Goal: Transaction & Acquisition: Purchase product/service

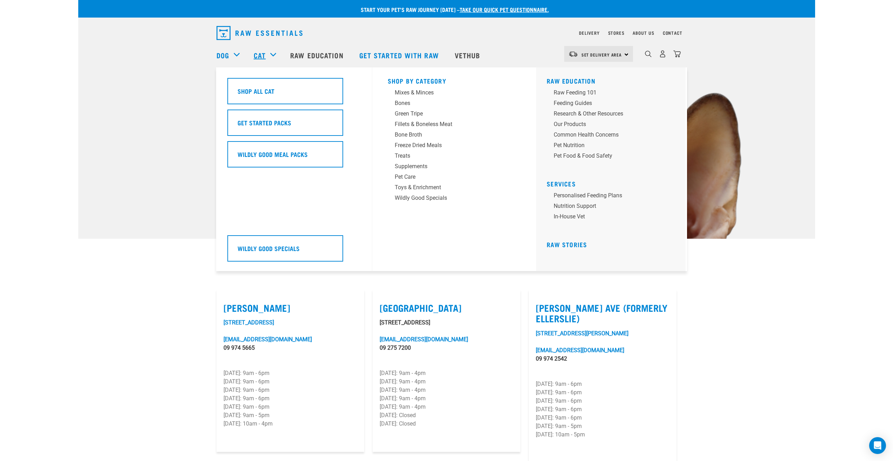
click at [265, 55] on link "Cat" at bounding box center [260, 55] width 12 height 11
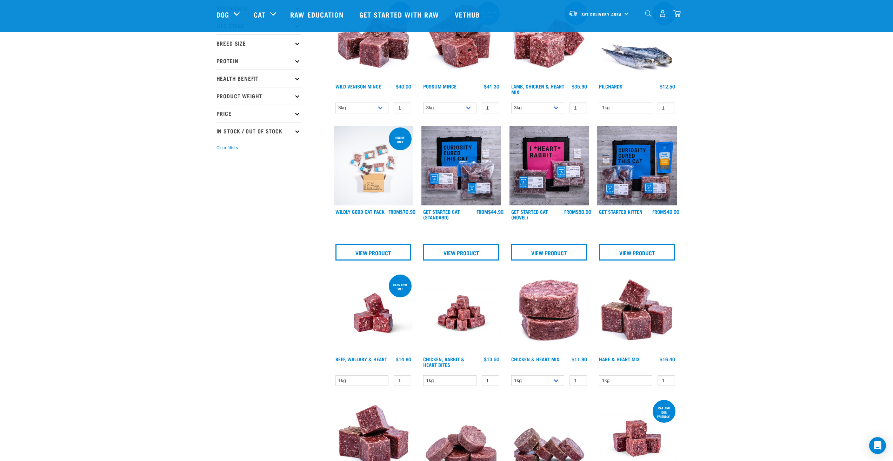
scroll to position [105, 0]
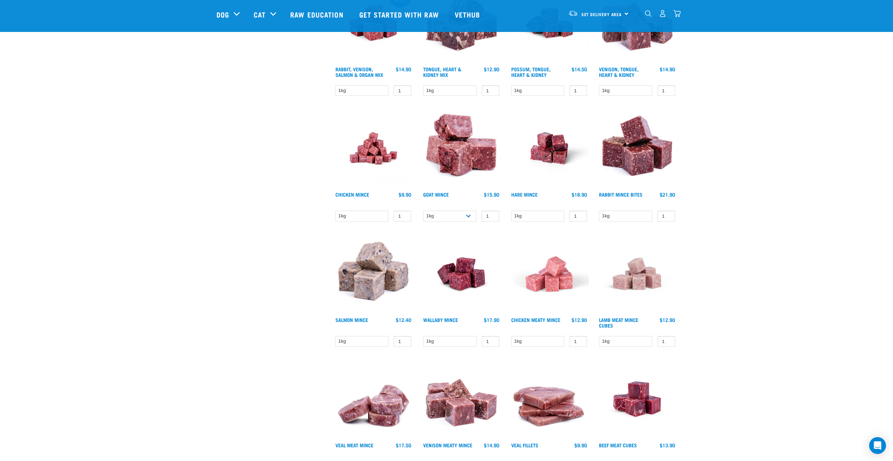
scroll to position [807, 0]
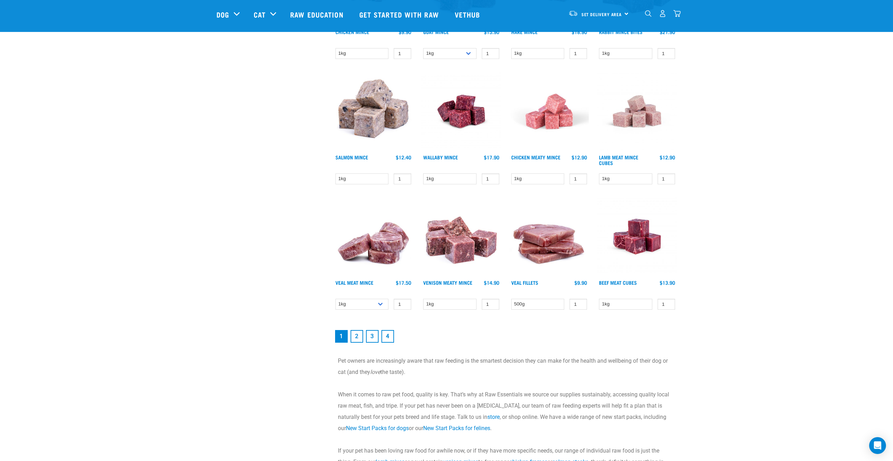
click at [361, 337] on link "2" at bounding box center [356, 336] width 13 height 13
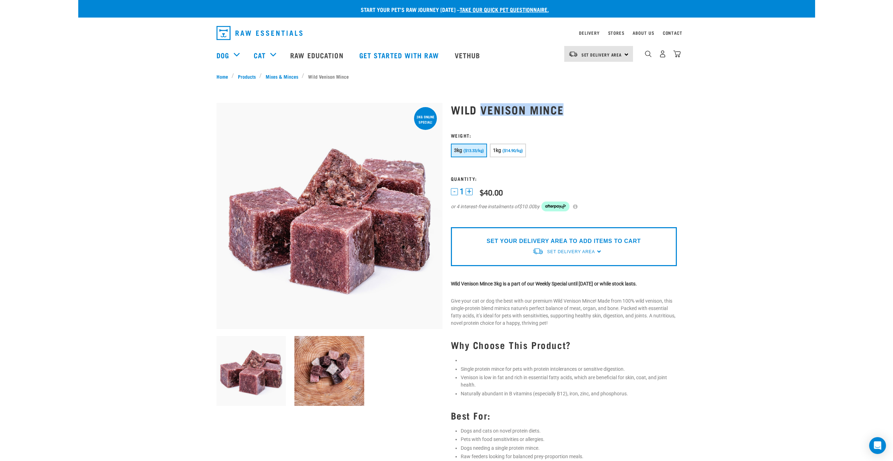
drag, startPoint x: 572, startPoint y: 108, endPoint x: 483, endPoint y: 111, distance: 88.8
click at [483, 111] on h1 "Wild Venison Mince" at bounding box center [564, 109] width 226 height 13
copy h1 "Venison Mince"
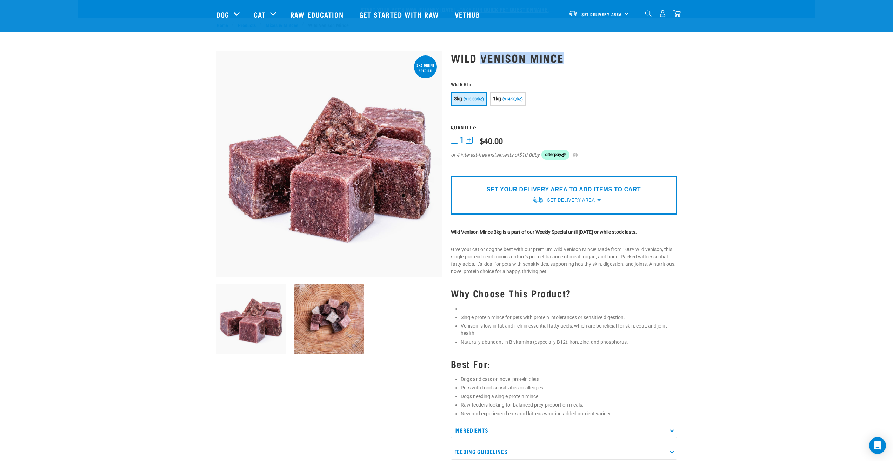
scroll to position [105, 0]
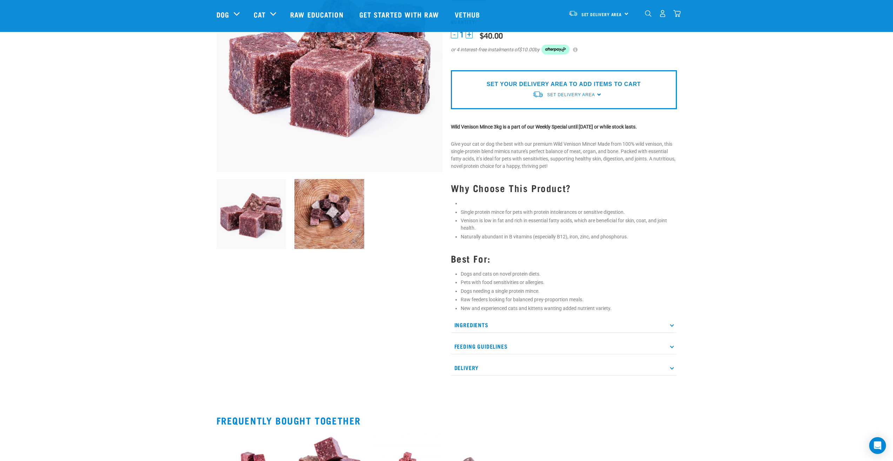
click at [502, 328] on p "Ingredients" at bounding box center [564, 325] width 226 height 16
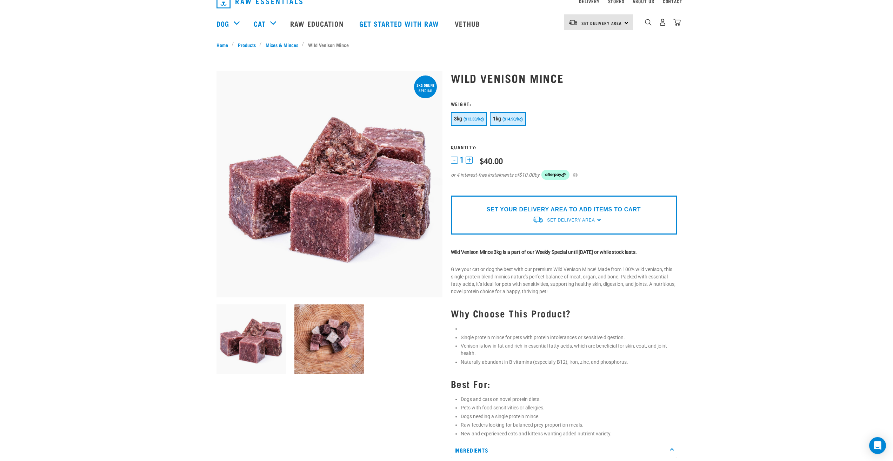
scroll to position [0, 0]
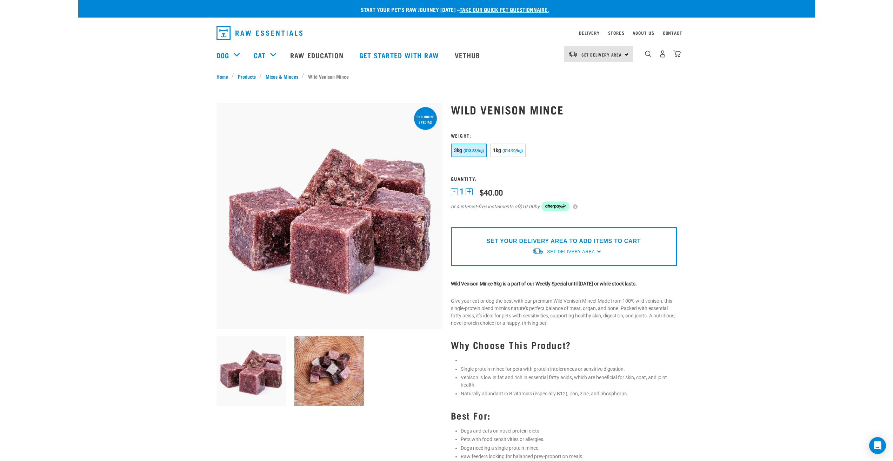
click at [492, 108] on h1 "Wild Venison Mince" at bounding box center [564, 109] width 226 height 13
click at [491, 108] on h1 "Wild Venison Mince" at bounding box center [564, 109] width 226 height 13
copy h1 "Venison"
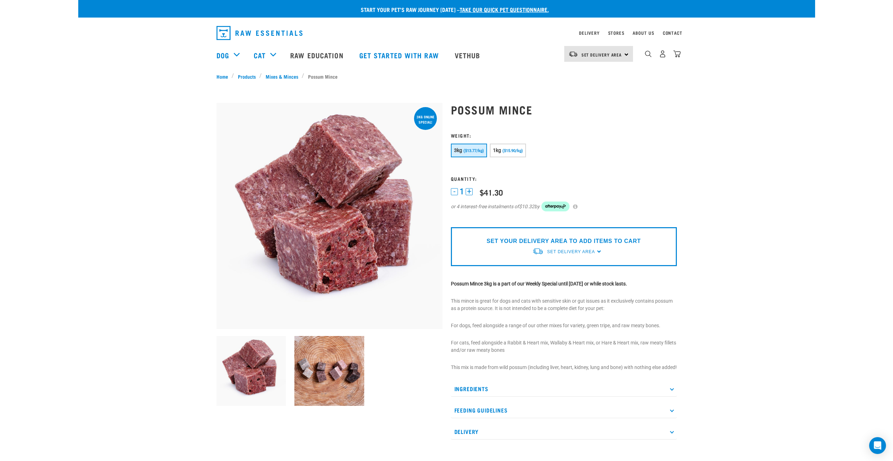
click at [555, 395] on p "Ingredients" at bounding box center [564, 389] width 226 height 16
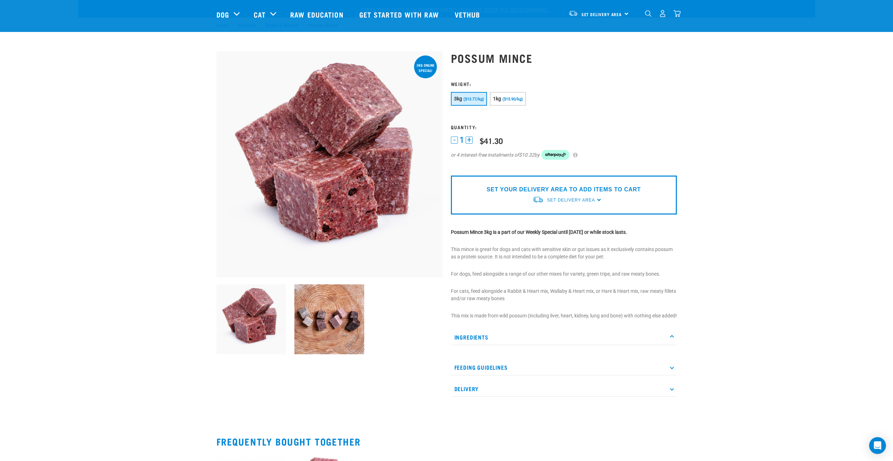
scroll to position [140, 0]
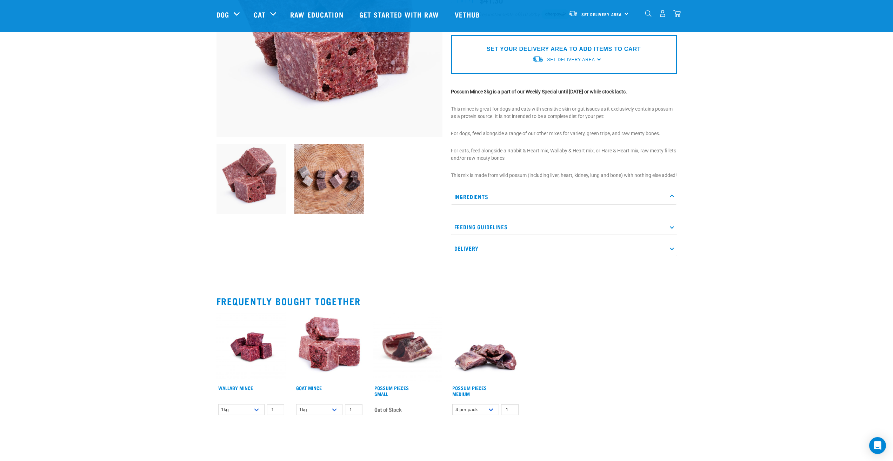
click at [518, 235] on p "Feeding Guidelines" at bounding box center [564, 227] width 226 height 16
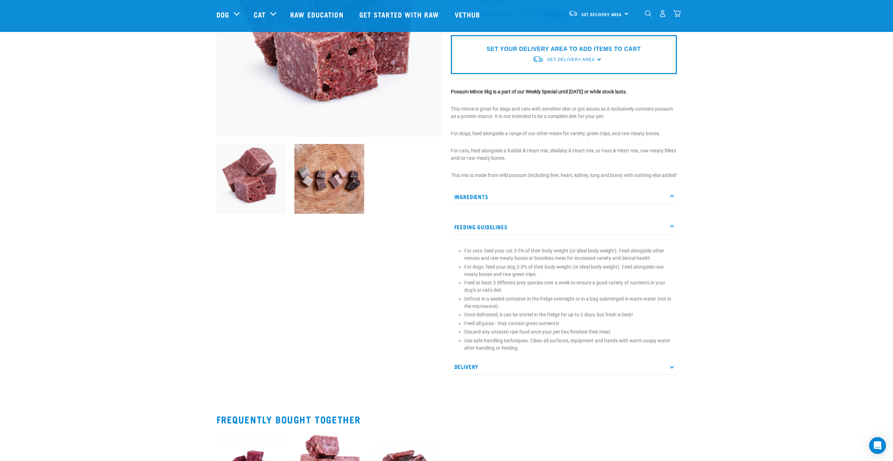
click at [484, 374] on p "Delivery" at bounding box center [564, 367] width 226 height 16
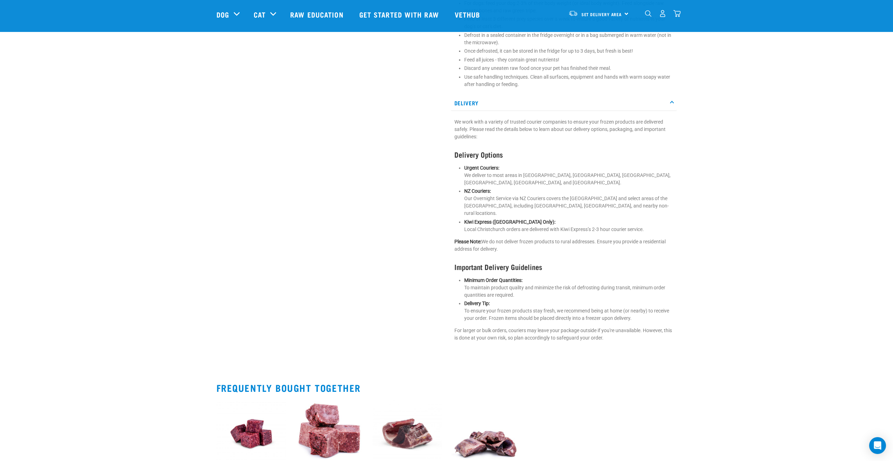
scroll to position [456, 0]
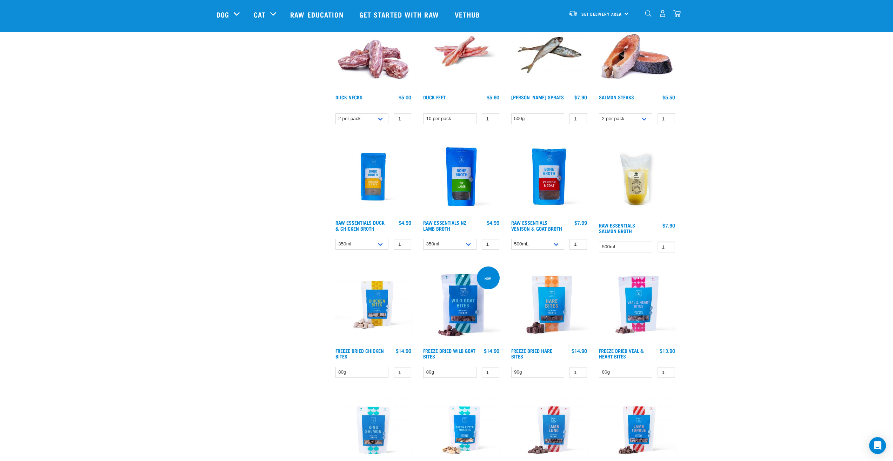
scroll to position [386, 0]
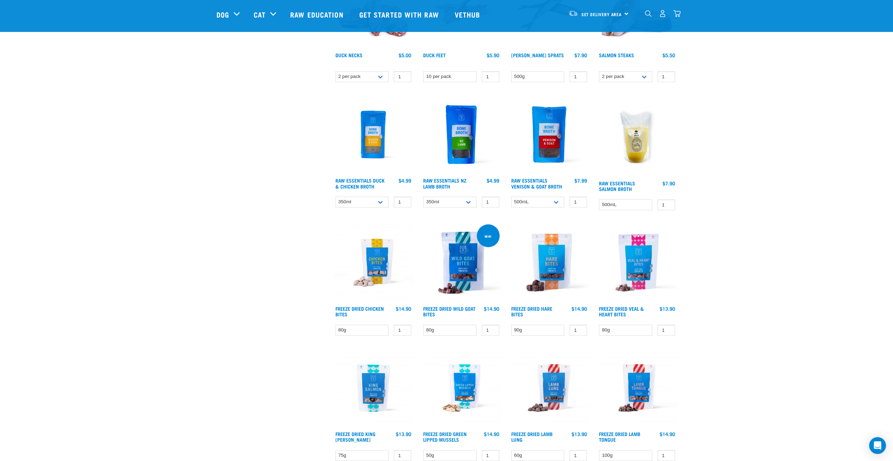
click at [740, 185] on div "Start your pet’s raw journey [DATE] – take our quick pet questionnaire. Deliver…" at bounding box center [446, 181] width 737 height 1135
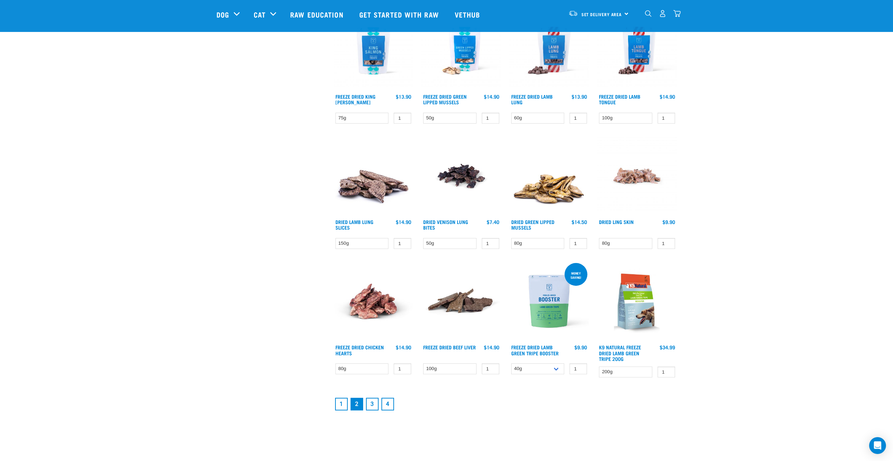
scroll to position [807, 0]
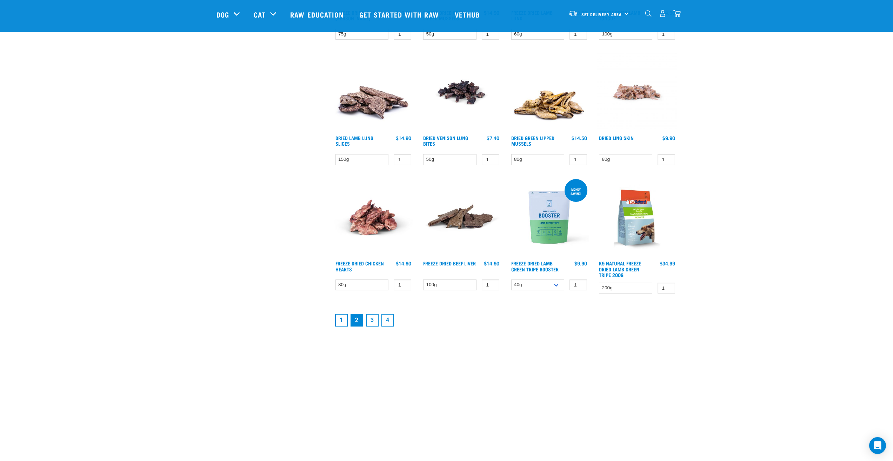
click at [377, 323] on link "3" at bounding box center [372, 320] width 13 height 13
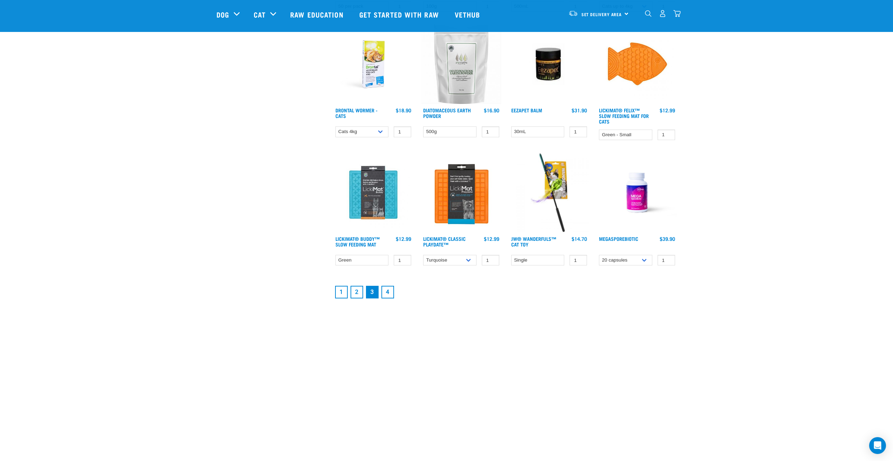
scroll to position [877, 0]
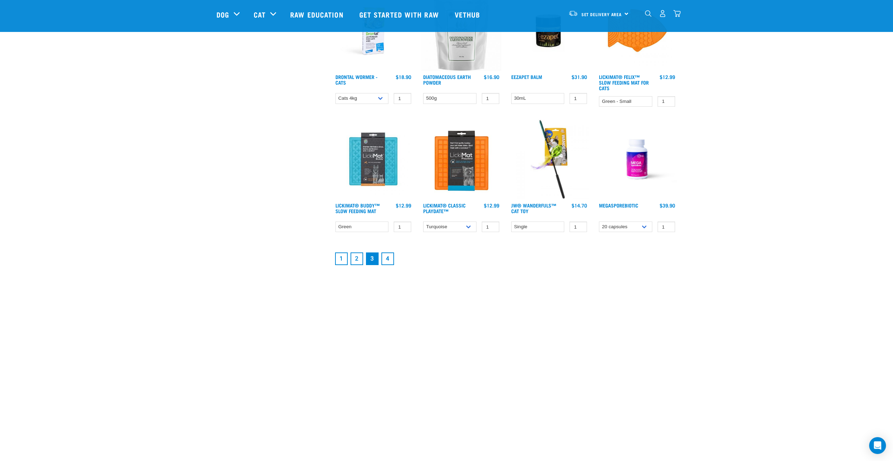
click at [389, 260] on link "4" at bounding box center [387, 258] width 13 height 13
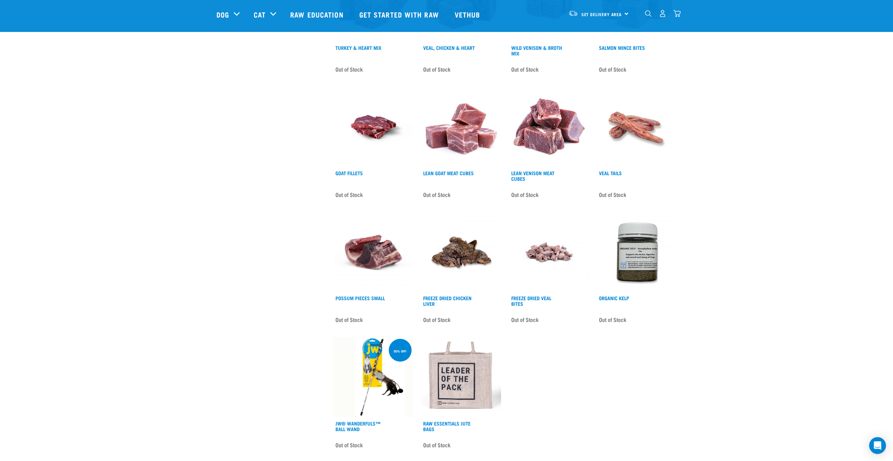
scroll to position [281, 0]
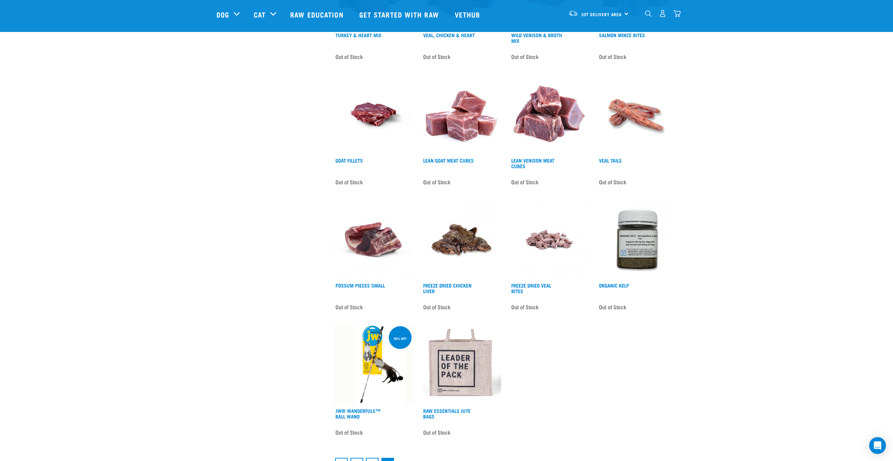
click at [207, 176] on div "Start your pet’s raw journey [DATE] – take our quick pet questionnaire. Deliver…" at bounding box center [446, 95] width 737 height 752
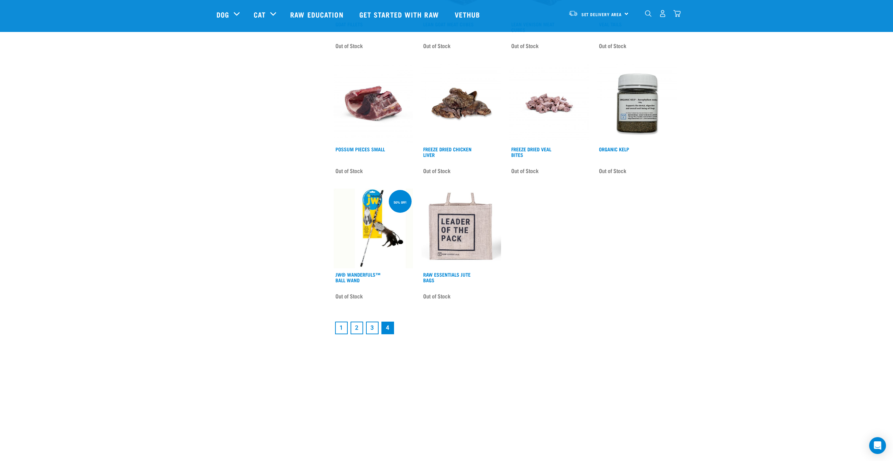
scroll to position [386, 0]
